Goal: Communication & Community: Participate in discussion

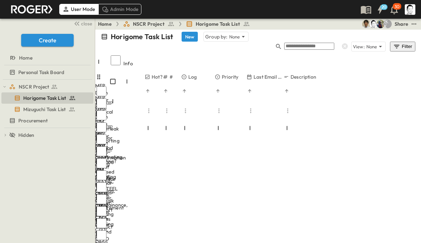
click at [283, 42] on button "button" at bounding box center [279, 47] width 8 height 10
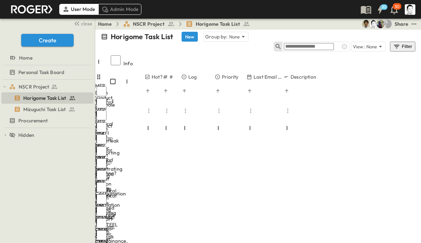
click at [316, 43] on input "text" at bounding box center [309, 46] width 50 height 7
type input "*"
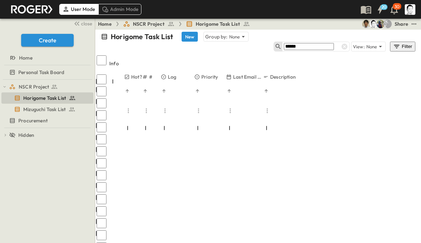
scroll to position [12, 6]
type input "******"
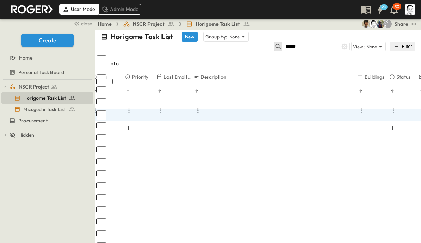
scroll to position [11, 76]
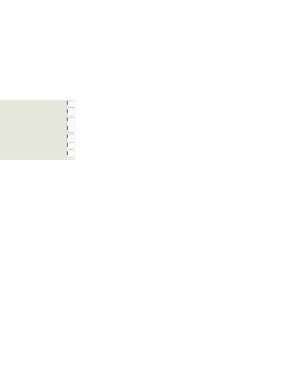
scroll to position [753, 0]
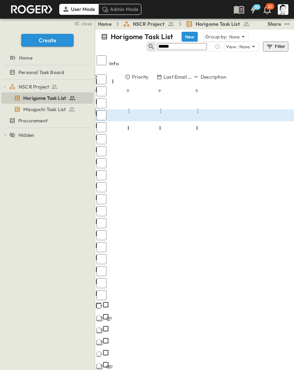
scroll to position [626, 0]
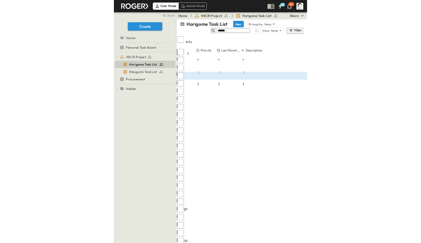
scroll to position [592, 0]
